Goal: Task Accomplishment & Management: Manage account settings

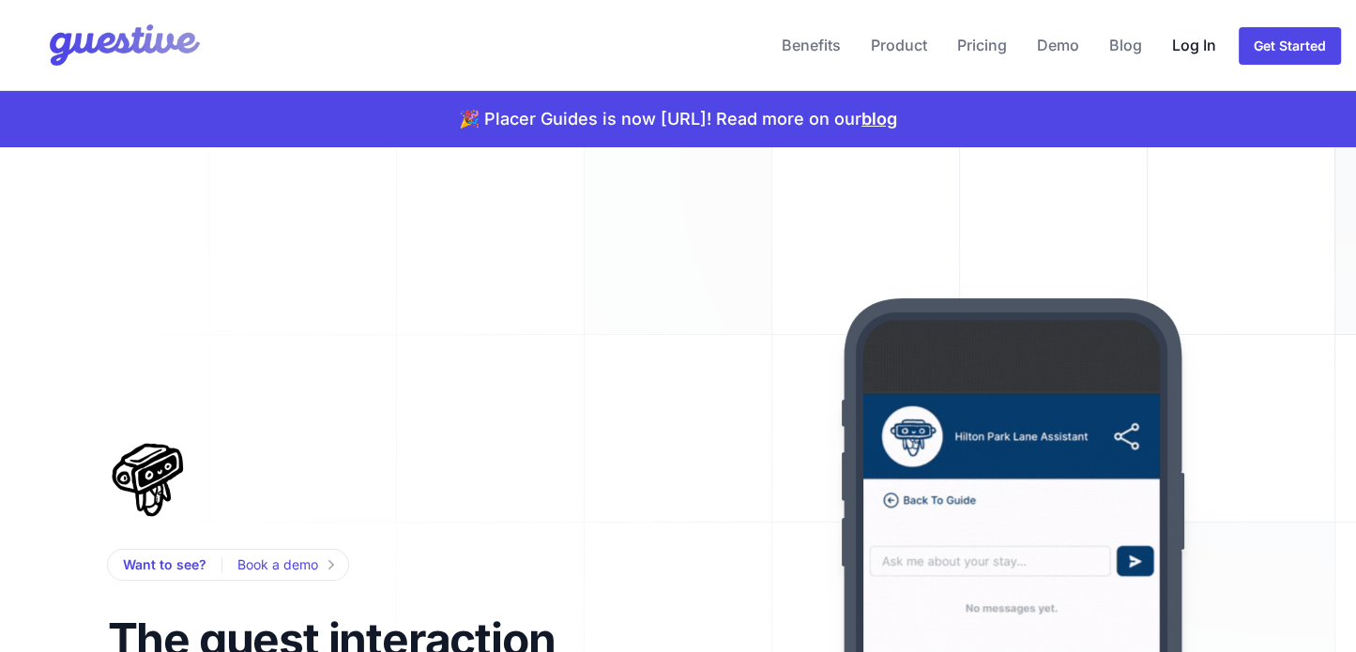
click at [1187, 40] on link "Log In" at bounding box center [1193, 45] width 59 height 45
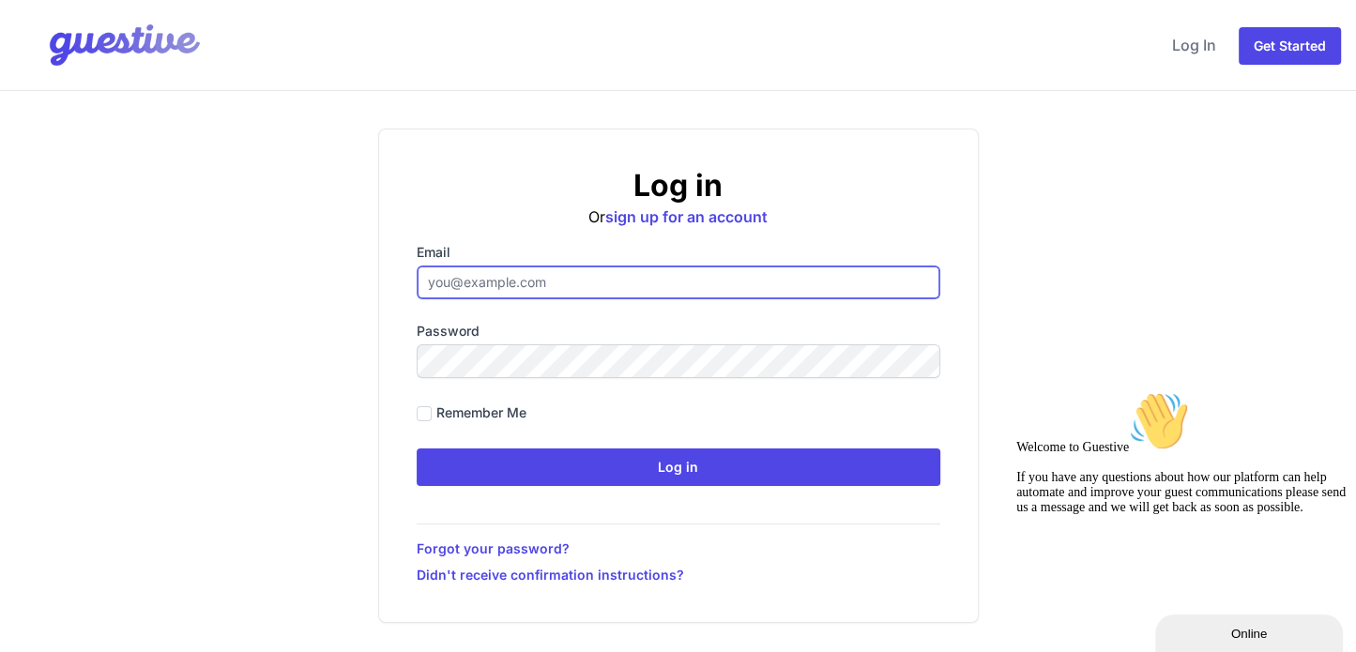
click at [537, 284] on input "Email" at bounding box center [679, 283] width 524 height 34
paste input "[EMAIL_ADDRESS][DOMAIN_NAME]"
type input "[EMAIL_ADDRESS][DOMAIN_NAME]"
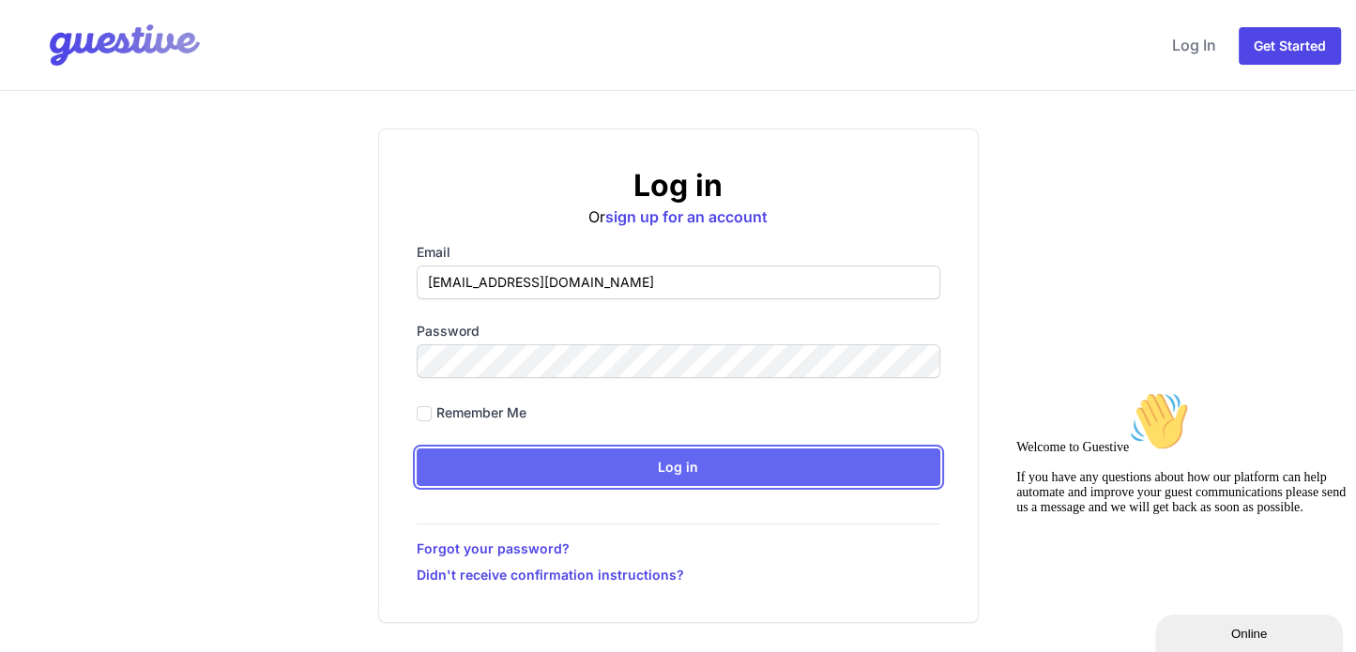
click at [627, 473] on input "Log in" at bounding box center [679, 468] width 524 height 38
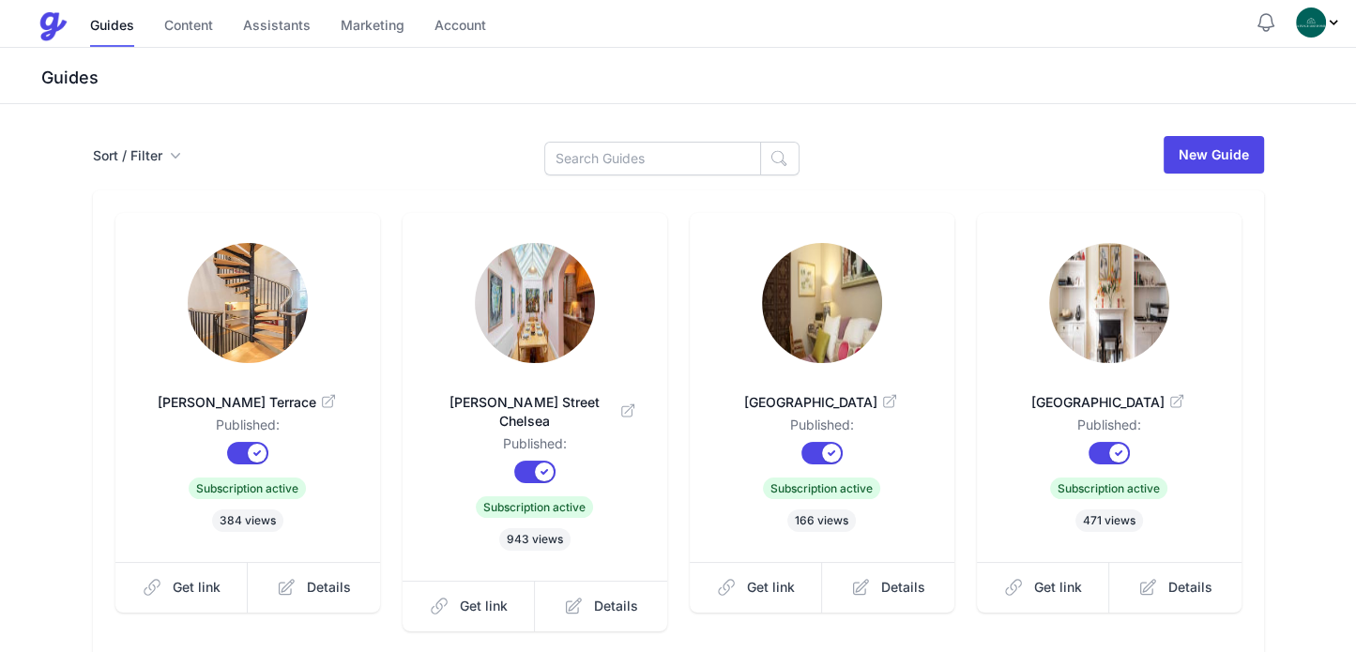
click at [744, 10] on div "Guides Content Assistants Marketing Account" at bounding box center [646, 27] width 1217 height 38
